Goal: Information Seeking & Learning: Learn about a topic

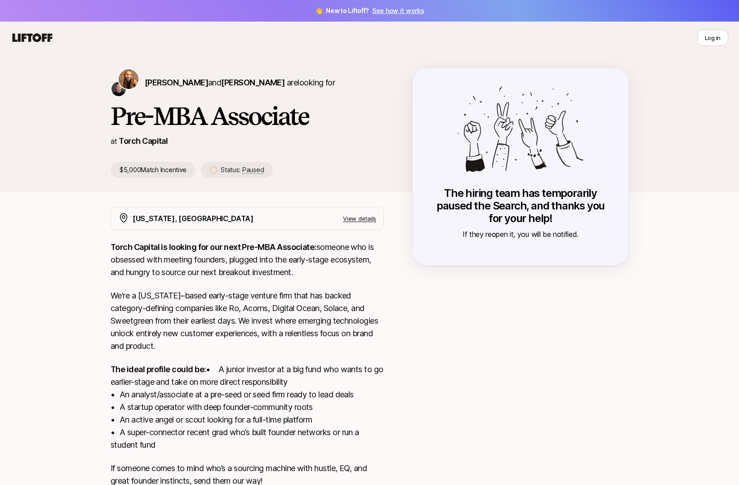
click at [181, 122] on h1 "Pre-MBA Associate" at bounding box center [247, 115] width 273 height 27
click at [40, 32] on icon at bounding box center [32, 37] width 43 height 13
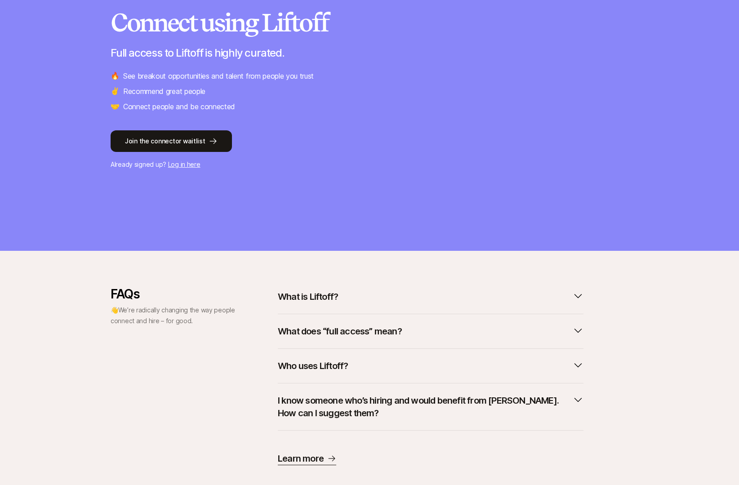
scroll to position [132, 0]
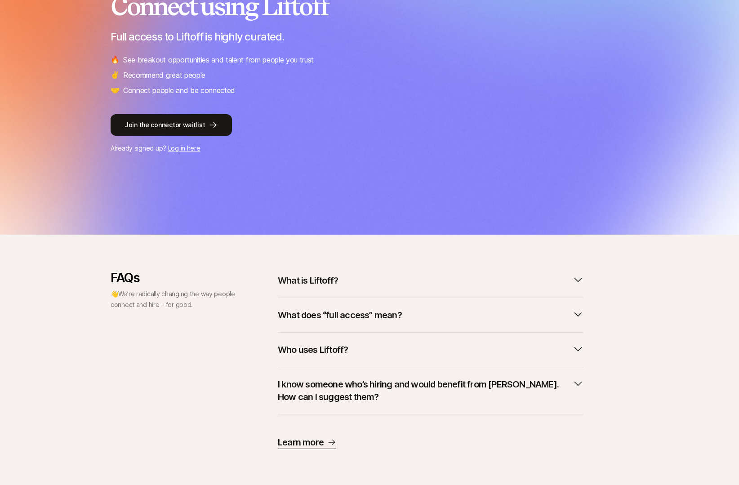
click at [315, 278] on p "What is Liftoff?" at bounding box center [308, 280] width 60 height 13
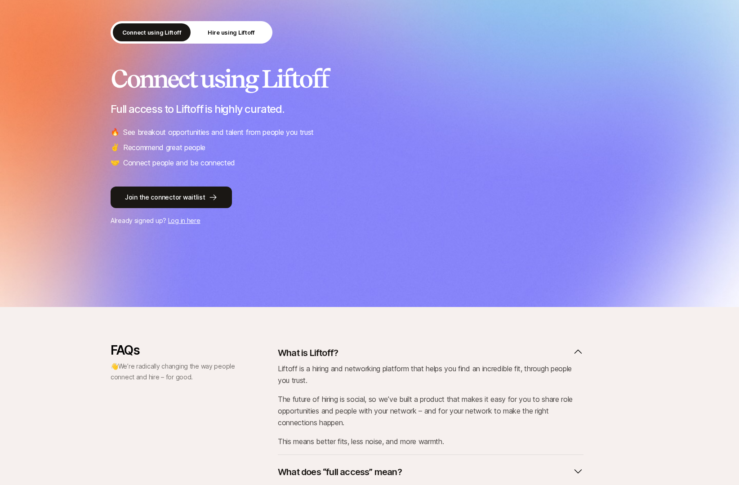
scroll to position [0, 0]
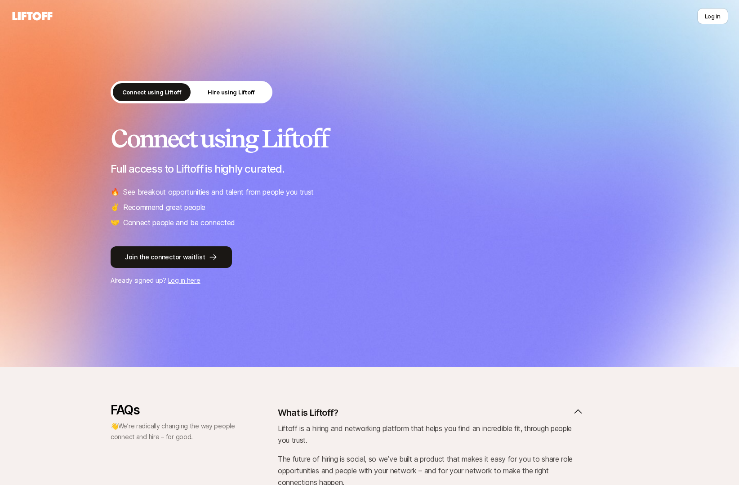
click at [34, 12] on icon at bounding box center [32, 16] width 43 height 13
click at [244, 96] on p "Hire using Liftoff" at bounding box center [231, 92] width 47 height 9
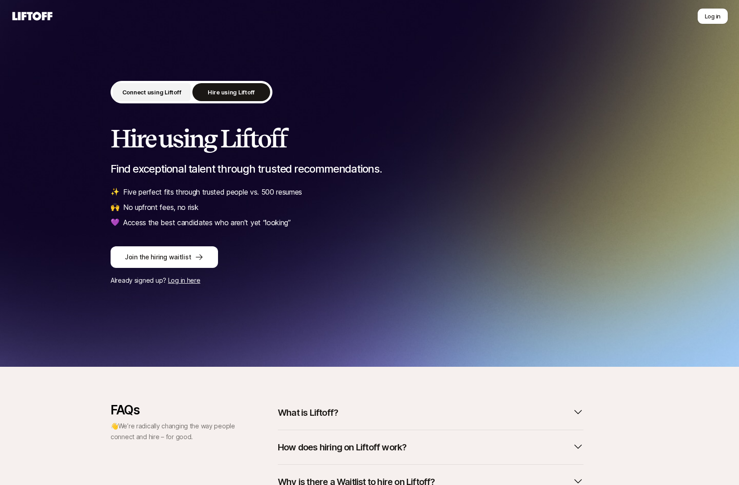
click at [160, 90] on p "Connect using Liftoff" at bounding box center [151, 92] width 59 height 9
